Goal: Find specific page/section: Find specific page/section

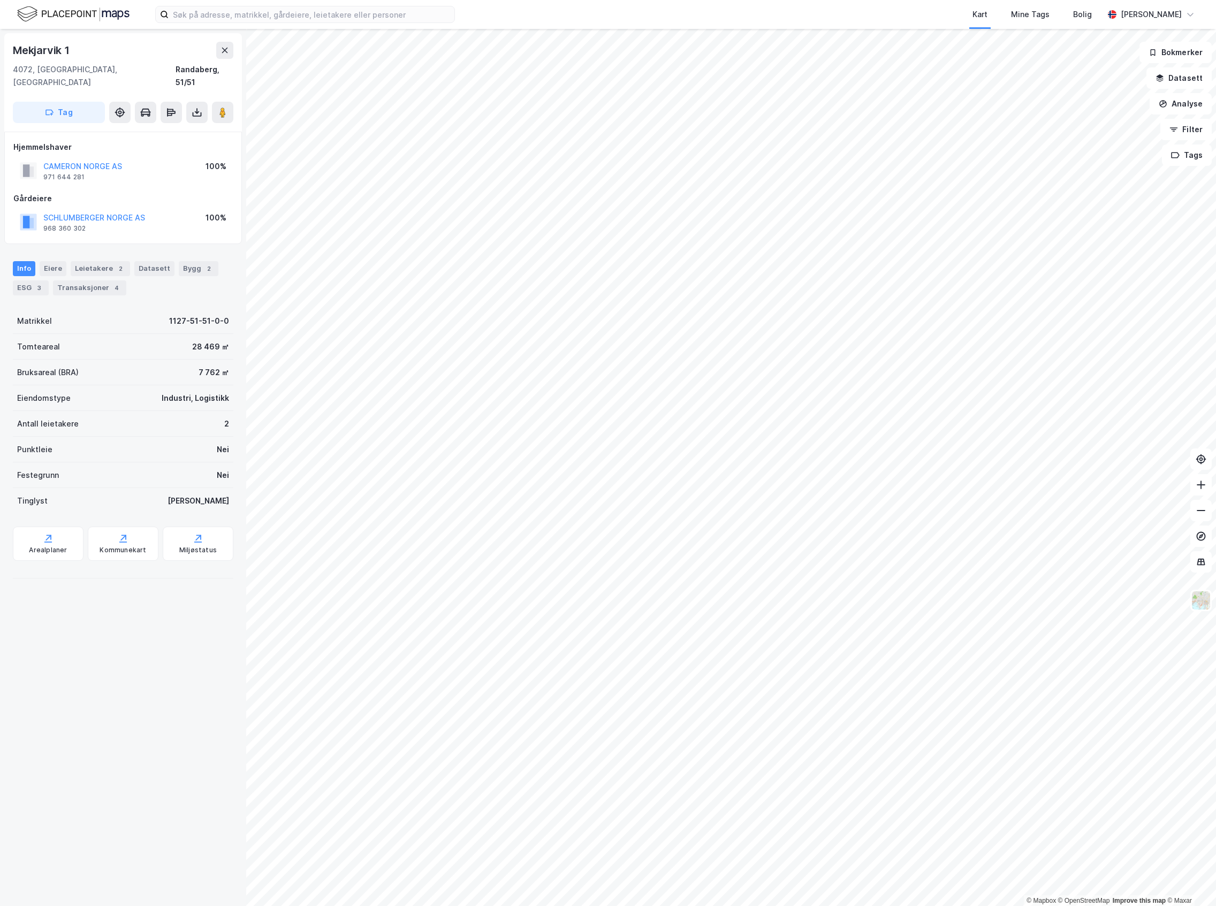
click at [95, 14] on img at bounding box center [73, 14] width 112 height 19
